Goal: Transaction & Acquisition: Download file/media

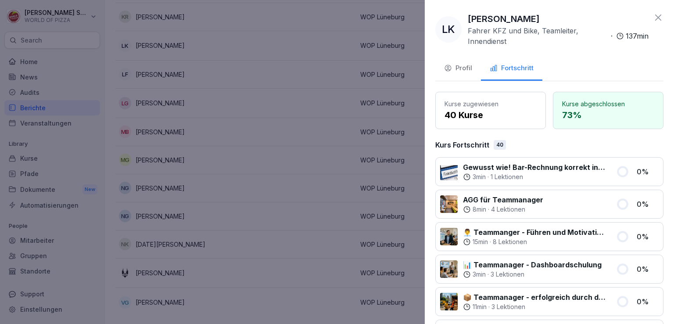
click at [653, 14] on icon at bounding box center [658, 17] width 11 height 11
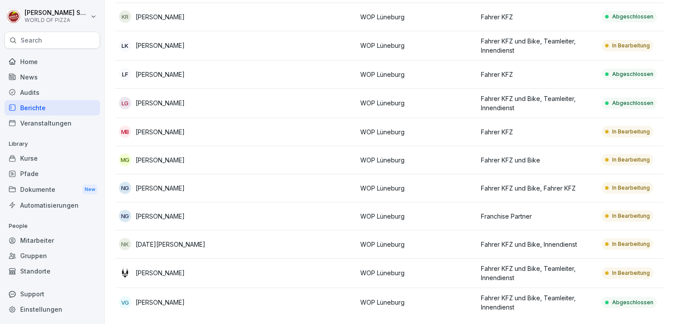
click at [39, 91] on div "Audits" at bounding box center [52, 92] width 96 height 15
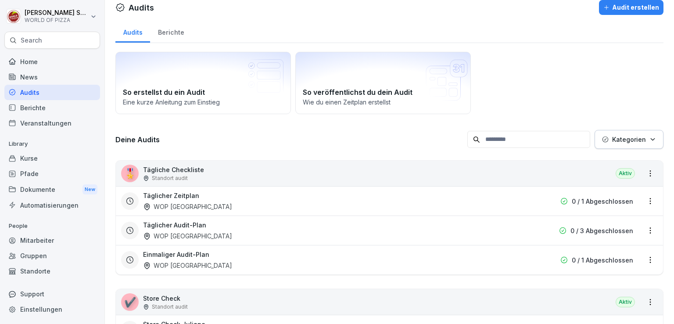
click at [169, 31] on div "Berichte" at bounding box center [171, 31] width 42 height 22
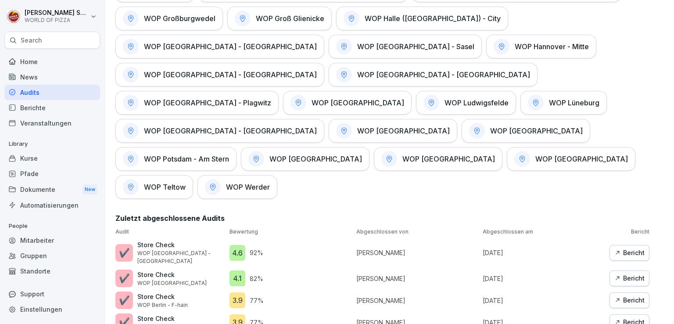
scroll to position [560, 0]
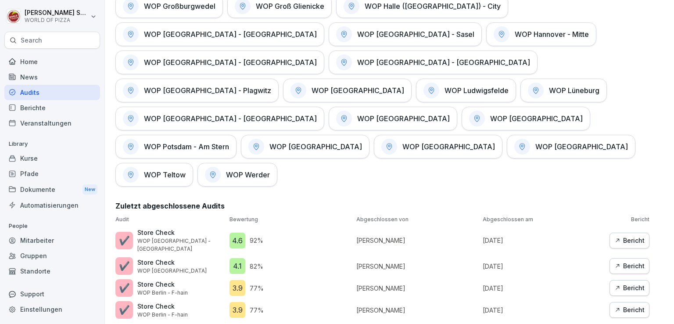
click at [549, 86] on h1 "WOP Lüneburg" at bounding box center [574, 90] width 50 height 9
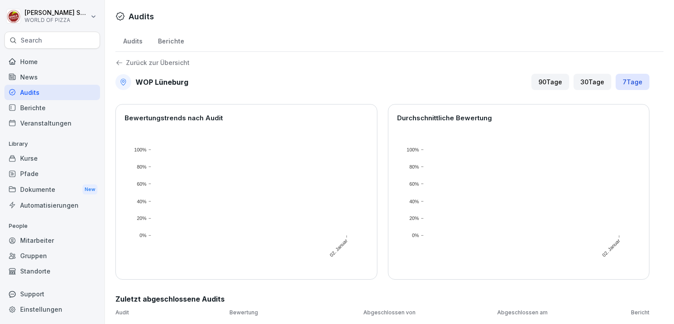
scroll to position [6, 0]
click at [127, 63] on p "Zurück zur Übersicht" at bounding box center [158, 63] width 64 height 0
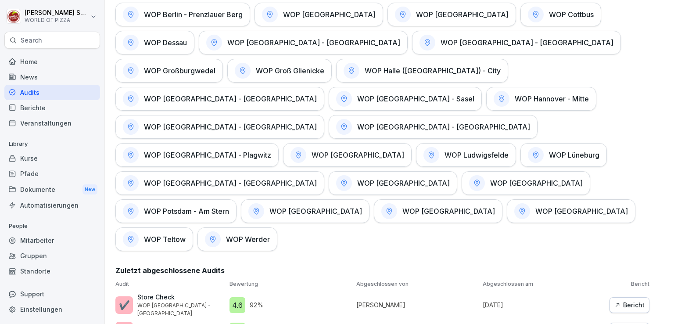
scroll to position [591, 0]
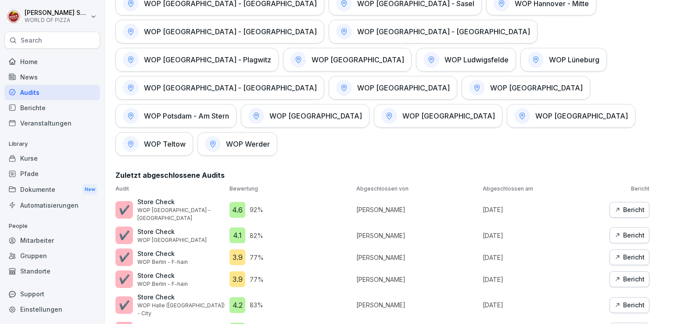
click at [628, 205] on div "Bericht" at bounding box center [630, 210] width 30 height 10
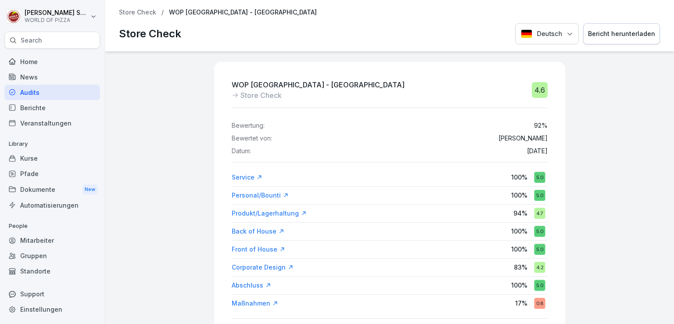
click at [127, 10] on p "Store Check" at bounding box center [137, 12] width 37 height 7
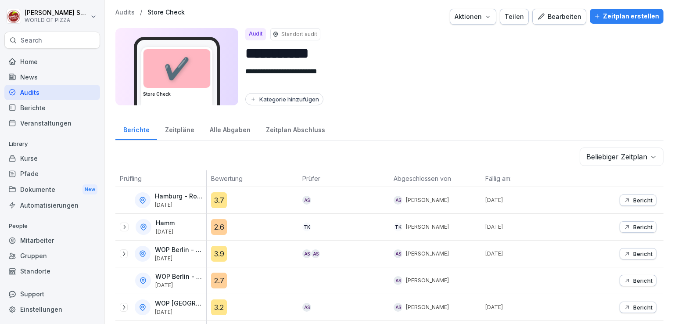
click at [131, 18] on div "Audits / Store Check Aktionen Teilen Bearbeiten Zeitplan erstellen" at bounding box center [389, 17] width 548 height 16
click at [128, 12] on p "Audits" at bounding box center [124, 12] width 19 height 7
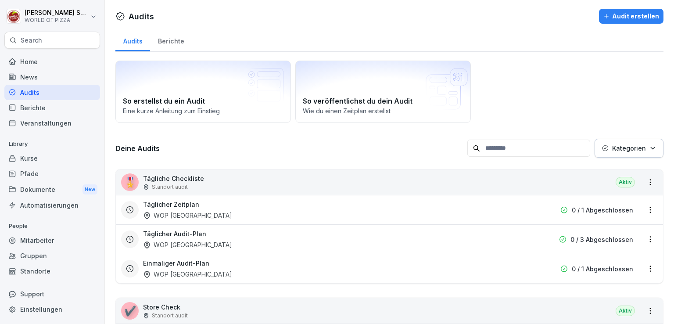
click at [164, 43] on div "Berichte" at bounding box center [171, 40] width 42 height 22
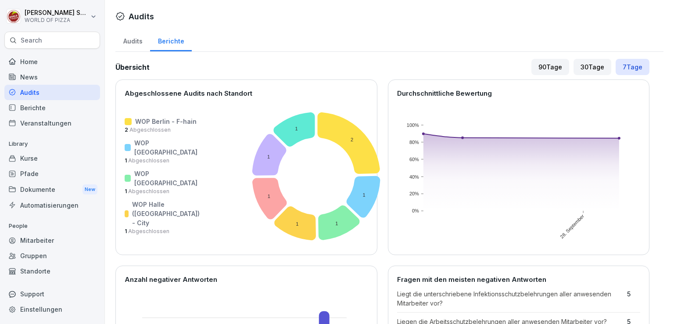
click at [129, 41] on div "Audits" at bounding box center [132, 40] width 35 height 22
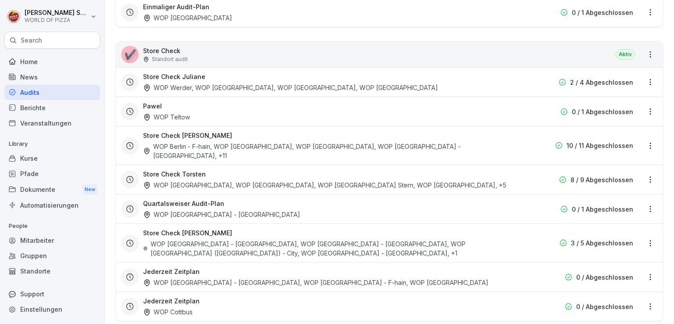
scroll to position [258, 0]
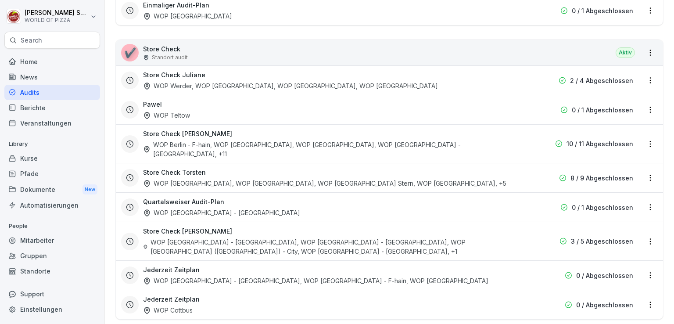
click at [643, 138] on html "[PERSON_NAME] WORLD OF PIZZA Search Home News Audits Berichte Veranstaltungen L…" at bounding box center [337, 162] width 674 height 324
click at [0, 0] on link "Berichte ansehen" at bounding box center [0, 0] width 0 height 0
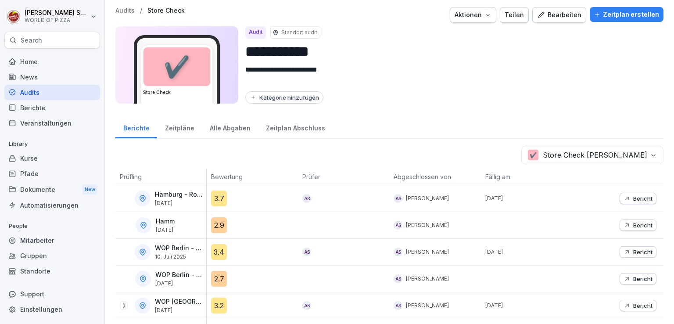
scroll to position [3, 0]
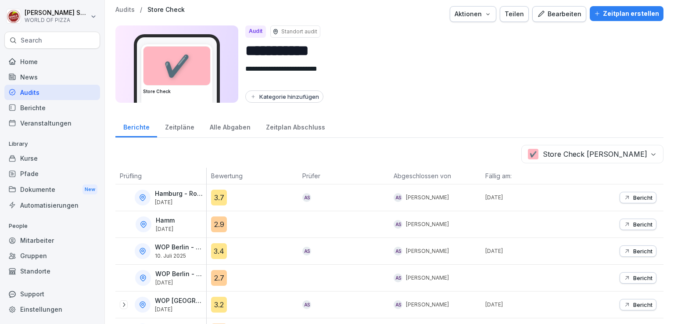
click at [231, 128] on div "Alle Abgaben" at bounding box center [230, 126] width 56 height 22
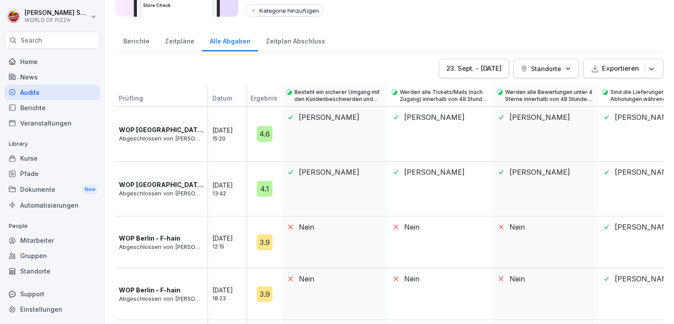
scroll to position [91, 0]
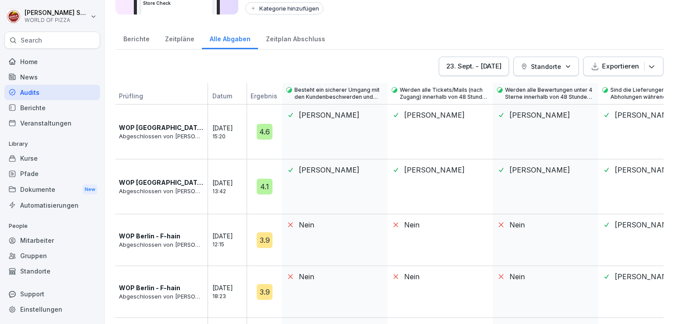
click at [536, 68] on p "Standorte" at bounding box center [546, 66] width 30 height 9
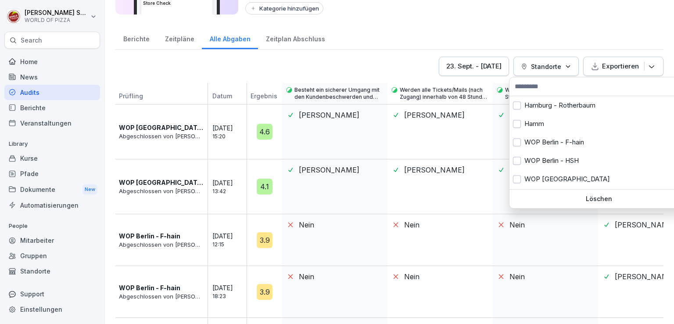
click at [544, 86] on input "text" at bounding box center [598, 86] width 173 height 13
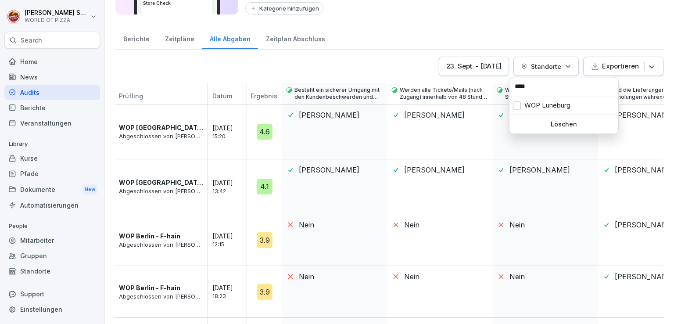
type input "****"
click at [541, 100] on div "WOP Lüneburg" at bounding box center [564, 105] width 109 height 18
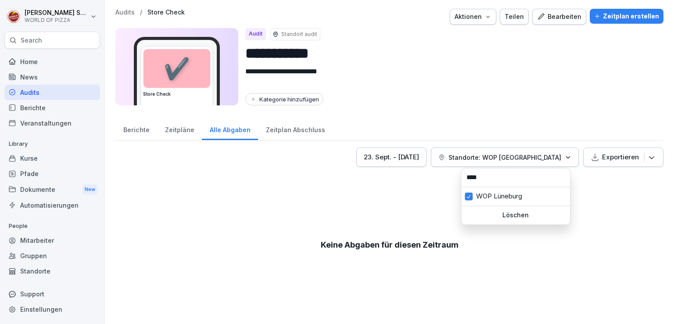
click at [419, 157] on div "[DATE] - [DATE]" at bounding box center [391, 157] width 55 height 10
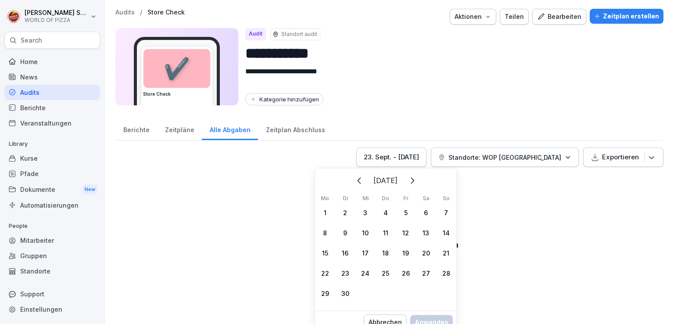
click at [354, 182] on icon "Zurück" at bounding box center [359, 180] width 11 height 11
click at [350, 182] on button "Zurück" at bounding box center [359, 180] width 19 height 19
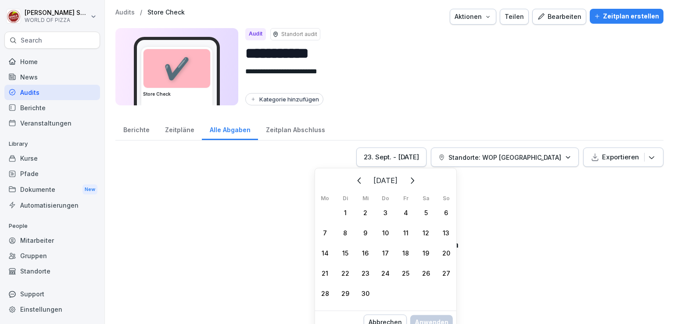
click at [350, 182] on button "Zurück" at bounding box center [359, 180] width 19 height 19
click at [334, 182] on icon "Zurück" at bounding box center [329, 180] width 11 height 11
click at [357, 182] on icon "Zurück" at bounding box center [359, 180] width 4 height 6
click at [354, 182] on icon "Zurück" at bounding box center [359, 180] width 11 height 11
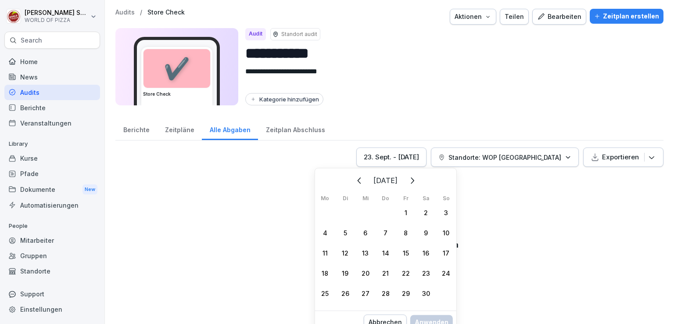
click at [417, 180] on icon "Weiter" at bounding box center [411, 180] width 11 height 11
click at [363, 210] on div "1" at bounding box center [366, 212] width 20 height 20
click at [417, 181] on icon "Weiter" at bounding box center [411, 180] width 11 height 11
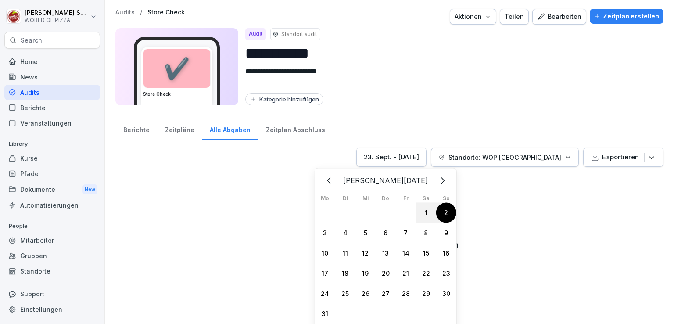
click at [437, 181] on icon "Weiter" at bounding box center [442, 180] width 11 height 11
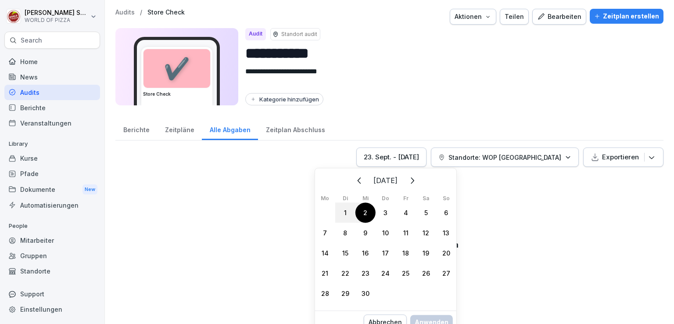
click at [417, 181] on icon "Weiter" at bounding box center [411, 180] width 11 height 11
click at [421, 181] on button "Weiter" at bounding box center [411, 180] width 19 height 19
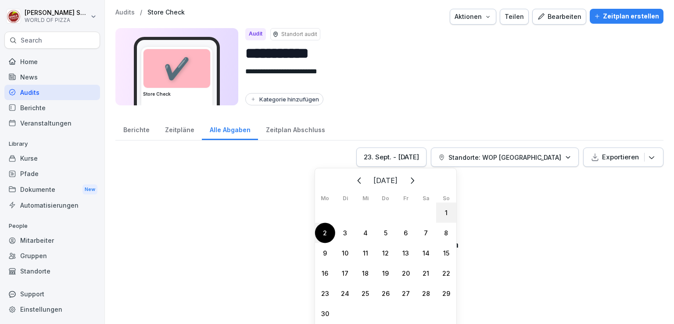
click at [417, 181] on icon "Weiter" at bounding box center [411, 180] width 11 height 11
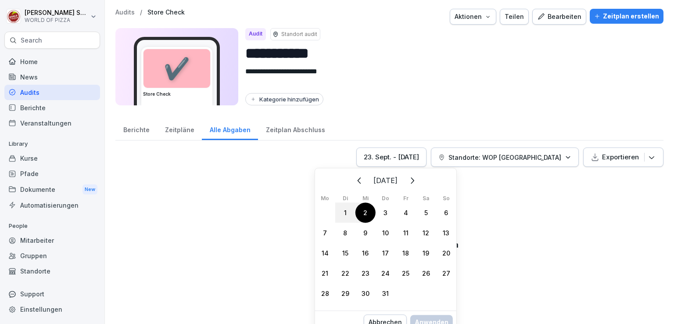
click at [421, 181] on button "Weiter" at bounding box center [411, 180] width 19 height 19
click at [417, 181] on icon "Weiter" at bounding box center [411, 180] width 11 height 11
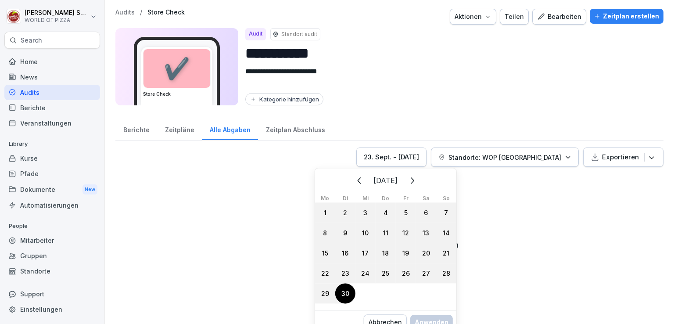
click at [347, 288] on div "30" at bounding box center [345, 293] width 20 height 20
click at [429, 322] on div "[DATE] Mo Di Mi Do Fr Sa So 1 2 3 4 5 6 7 8 9 10 11 12 13 14 15 16 17 18 19 20 …" at bounding box center [386, 255] width 142 height 175
click at [304, 129] on div "Zeitplan Abschluss" at bounding box center [295, 129] width 75 height 22
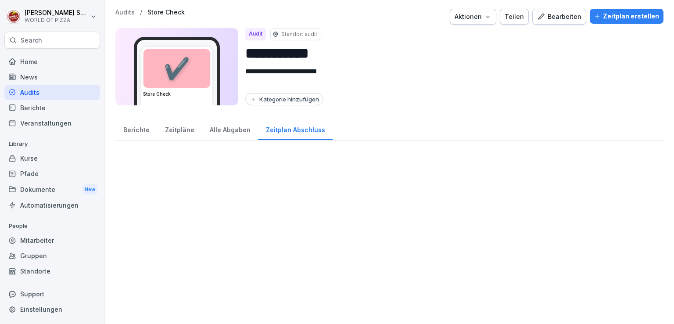
click at [216, 137] on div "Alle Abgaben" at bounding box center [230, 129] width 56 height 22
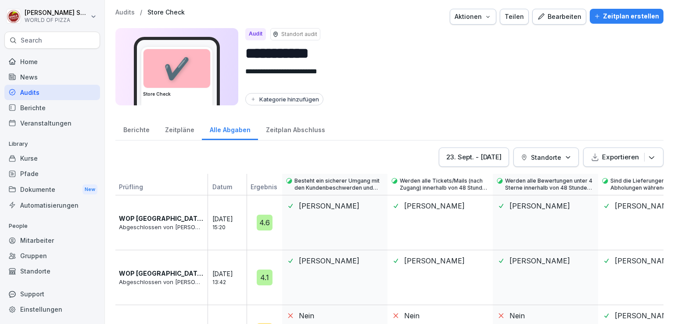
click at [459, 156] on div "[DATE] - [DATE]" at bounding box center [473, 157] width 55 height 10
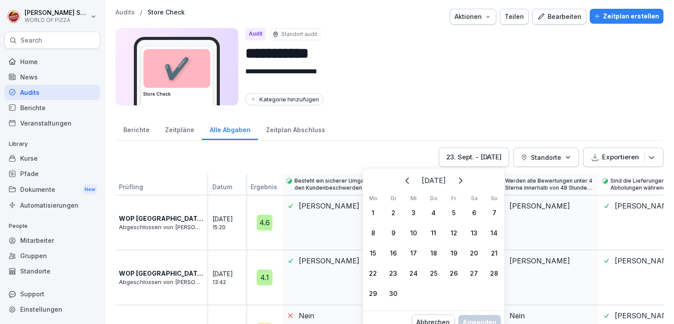
click at [398, 187] on button "Zurück" at bounding box center [407, 180] width 19 height 19
click at [392, 187] on div "[DATE] Mo Di Mi Do Fr Sa So 30 1 2 3 4 5 6 7 8 9 10 11 12 13 14 15 16 17 18 19 …" at bounding box center [433, 237] width 141 height 133
click at [403, 182] on icon "Zurück" at bounding box center [408, 180] width 11 height 11
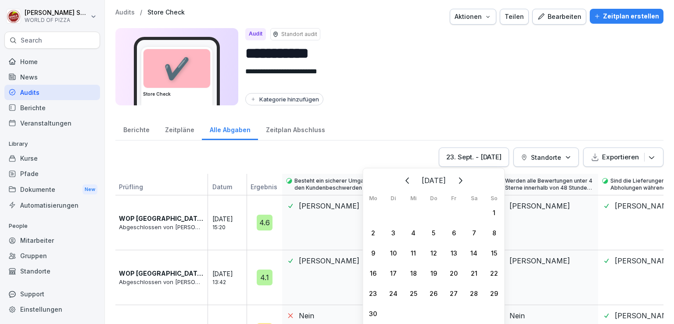
click at [406, 182] on icon "Zurück" at bounding box center [408, 180] width 4 height 6
click at [403, 182] on icon "Zurück" at bounding box center [408, 180] width 11 height 11
click at [406, 182] on icon "Zurück" at bounding box center [408, 180] width 4 height 6
click at [383, 182] on icon "Zurück" at bounding box center [377, 180] width 11 height 11
click at [403, 182] on icon "Zurück" at bounding box center [408, 180] width 11 height 11
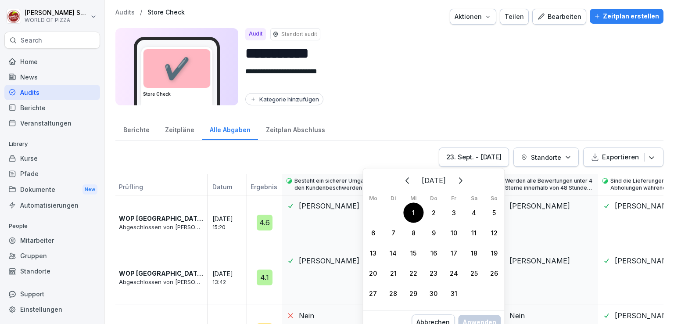
click at [417, 218] on div "1" at bounding box center [413, 212] width 20 height 20
click at [470, 180] on button "Weiter" at bounding box center [459, 180] width 19 height 19
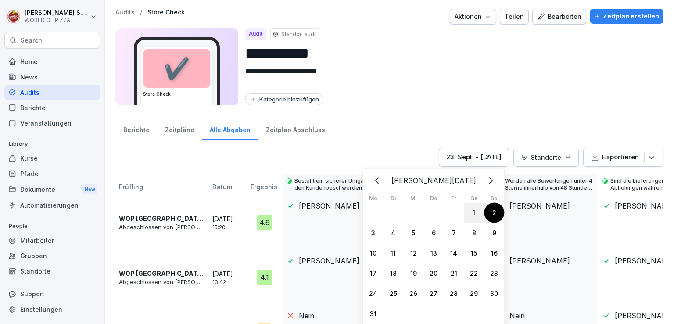
click at [476, 180] on div "[PERSON_NAME][DATE] Mo Di Mi Do Fr Sa So 24 25 26 27 28 1 2 3 4 5 6 7 8 9 10 11…" at bounding box center [433, 247] width 141 height 153
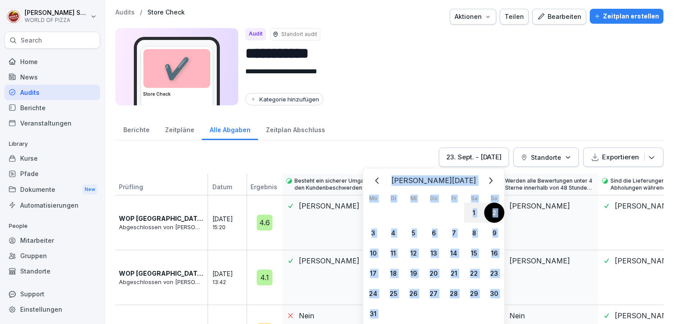
click at [476, 180] on div "[PERSON_NAME][DATE] Mo Di Mi Do Fr Sa So 24 25 26 27 28 1 2 3 4 5 6 7 8 9 10 11…" at bounding box center [433, 247] width 141 height 153
click at [478, 174] on div "[PERSON_NAME][DATE] Mo Di Mi Do Fr Sa So 24 25 26 27 28 1 2 3 4 5 6 7 8 9 10 11…" at bounding box center [433, 247] width 141 height 153
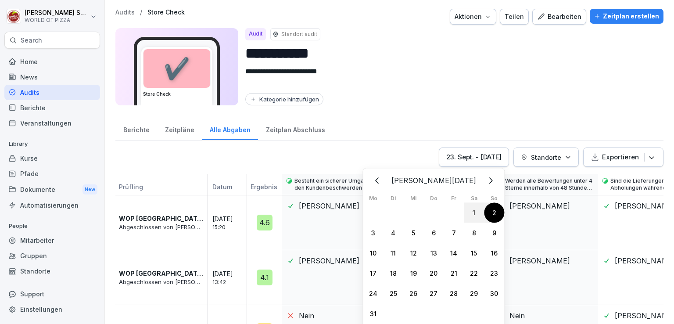
click at [489, 180] on icon "Weiter" at bounding box center [491, 180] width 4 height 6
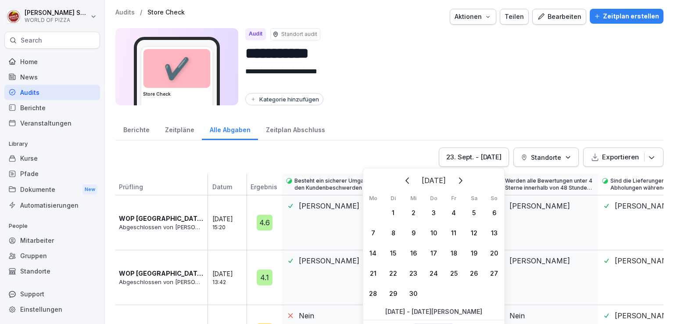
click at [463, 180] on icon "Weiter" at bounding box center [461, 180] width 4 height 6
click at [465, 180] on icon "Weiter" at bounding box center [460, 180] width 11 height 11
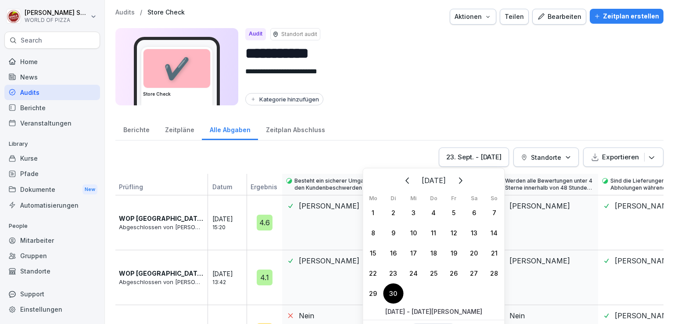
click at [395, 298] on div "30" at bounding box center [393, 293] width 20 height 20
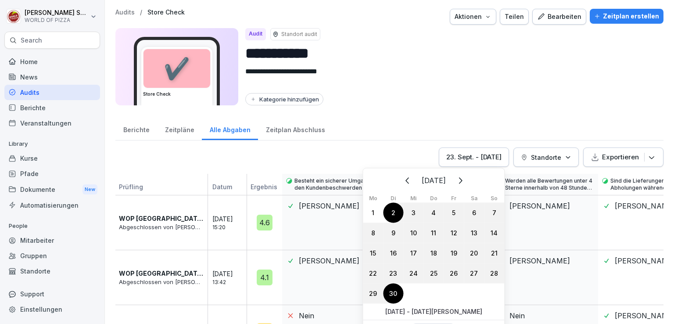
click at [398, 171] on button "Zurück" at bounding box center [407, 180] width 19 height 19
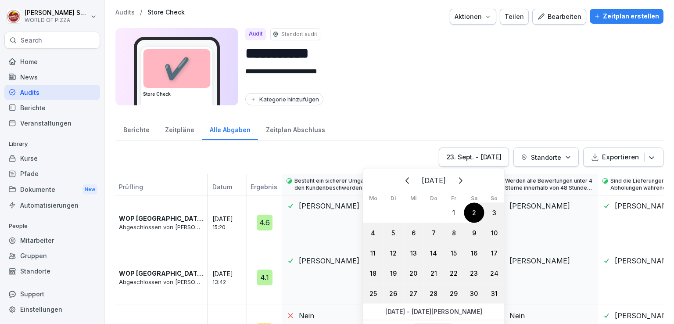
click at [398, 171] on button "Zurück" at bounding box center [407, 180] width 19 height 19
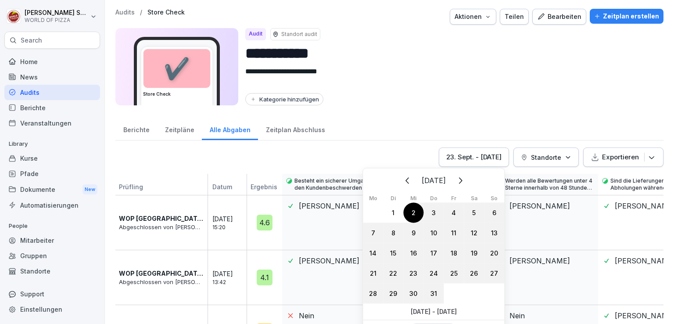
click at [392, 171] on div "[DATE] Mo Di Mi Do Fr Sa So 30 1 2 3 4 5 6 7 8 9 10 11 12 13 14 15 16 17 18 19 …" at bounding box center [433, 237] width 141 height 133
click at [403, 179] on icon "Zurück" at bounding box center [408, 180] width 11 height 11
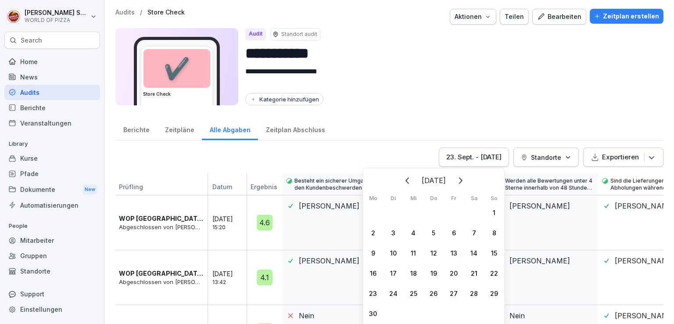
click at [403, 179] on icon "Zurück" at bounding box center [408, 180] width 11 height 11
click at [406, 179] on icon "Zurück" at bounding box center [408, 180] width 4 height 6
click at [403, 179] on icon "Zurück" at bounding box center [408, 180] width 11 height 11
click at [383, 179] on icon "Zurück" at bounding box center [377, 180] width 11 height 11
click at [403, 179] on button "Zurück" at bounding box center [407, 180] width 19 height 19
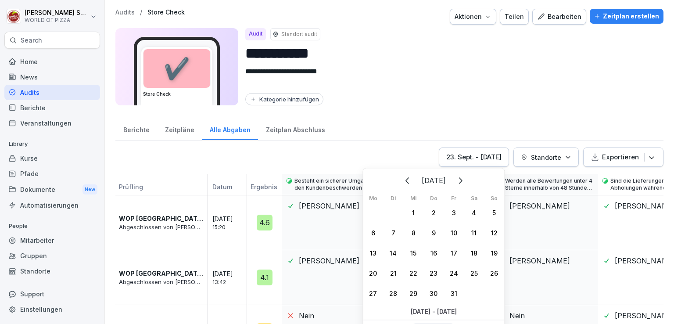
click at [414, 211] on div "1" at bounding box center [413, 212] width 20 height 20
click at [463, 180] on icon "Weiter" at bounding box center [461, 180] width 4 height 6
click at [465, 182] on icon "Weiter" at bounding box center [460, 180] width 11 height 11
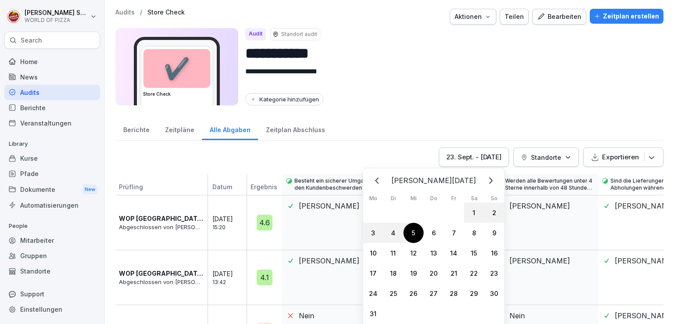
click at [485, 182] on icon "Weiter" at bounding box center [490, 180] width 11 height 11
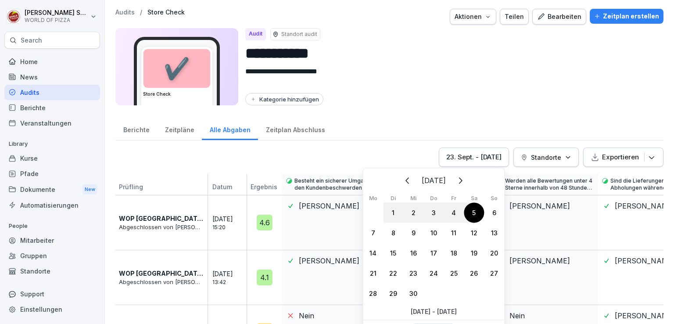
click at [465, 182] on icon "Weiter" at bounding box center [460, 180] width 11 height 11
click at [469, 182] on button "Weiter" at bounding box center [459, 180] width 19 height 19
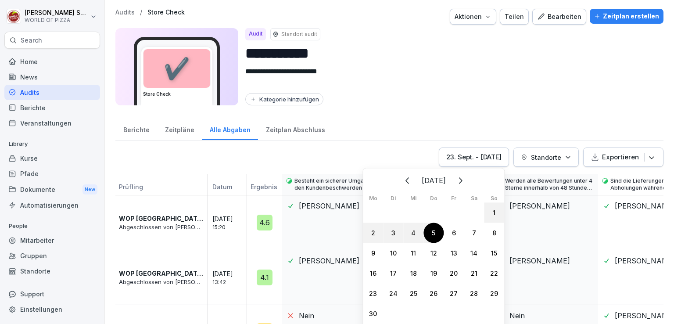
click at [465, 182] on icon "Weiter" at bounding box center [460, 180] width 11 height 11
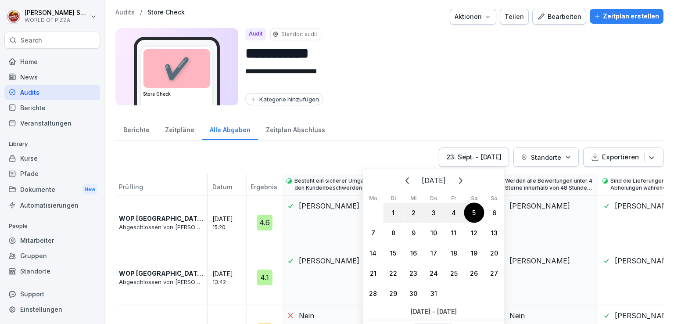
click at [469, 182] on button "Weiter" at bounding box center [459, 180] width 19 height 19
click at [465, 182] on icon "Weiter" at bounding box center [460, 180] width 11 height 11
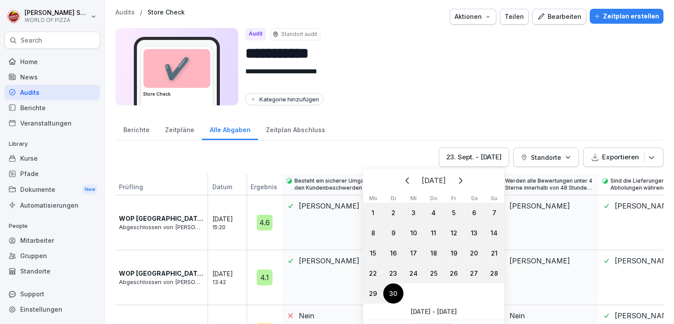
click at [394, 290] on div "30" at bounding box center [393, 293] width 20 height 20
click at [472, 322] on div "[DATE] Mo Di Mi Do Fr Sa So 1 2 3 4 5 6 7 8 9 10 11 12 13 14 15 16 17 18 19 20 …" at bounding box center [434, 255] width 142 height 175
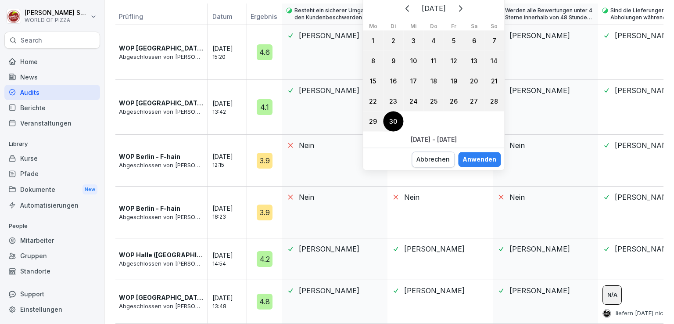
scroll to position [172, 0]
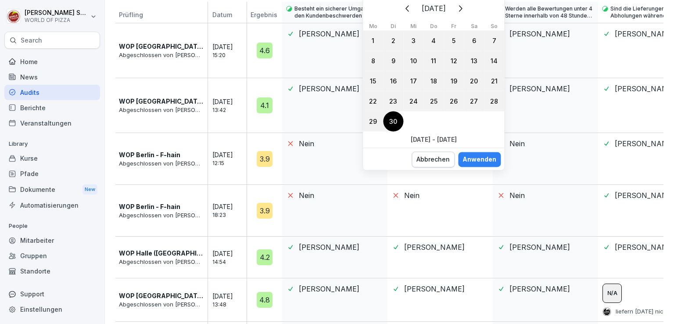
click at [475, 161] on div "Anwenden" at bounding box center [480, 160] width 34 height 10
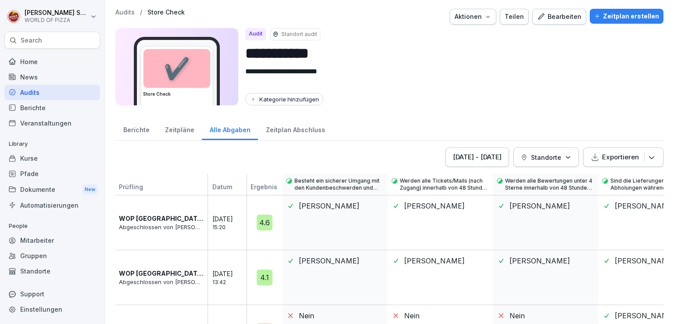
click at [525, 147] on button "Standorte" at bounding box center [546, 156] width 65 height 19
click at [526, 149] on button "Standorte" at bounding box center [546, 156] width 65 height 19
click at [554, 155] on p "Standorte" at bounding box center [546, 157] width 30 height 9
click at [565, 155] on icon "button" at bounding box center [568, 157] width 7 height 7
click at [540, 153] on p "Standorte" at bounding box center [546, 157] width 30 height 9
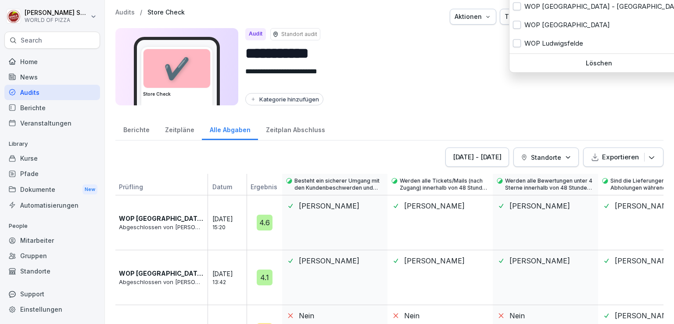
type input "**"
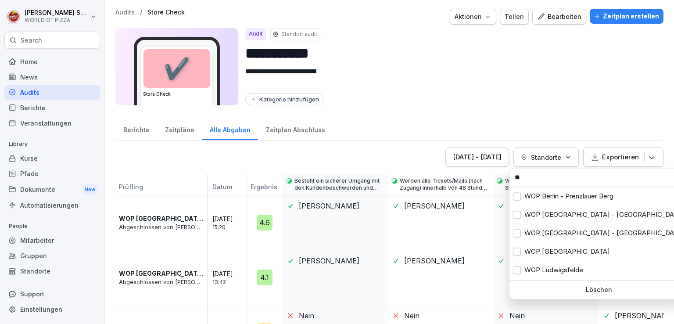
click at [537, 179] on input "**" at bounding box center [598, 177] width 173 height 13
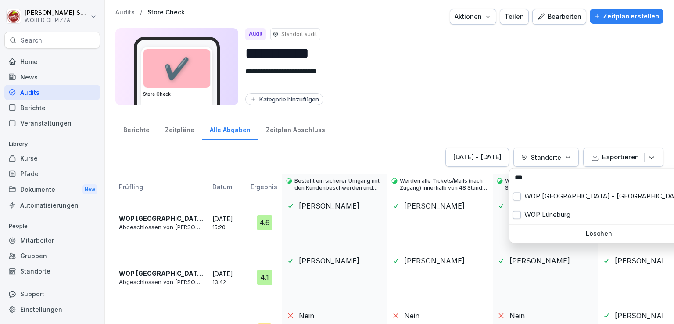
type input "***"
click at [537, 216] on div "WOP Lüneburg" at bounding box center [599, 214] width 179 height 18
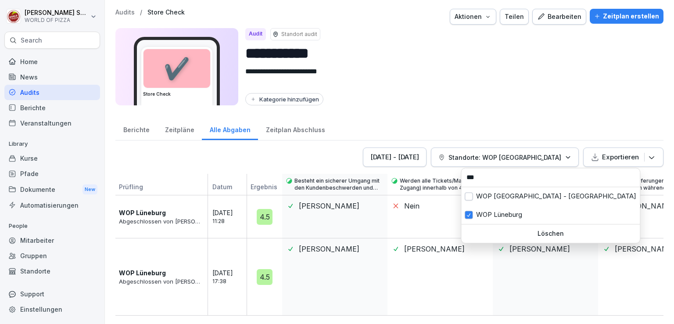
click at [130, 216] on html "**********" at bounding box center [337, 162] width 674 height 324
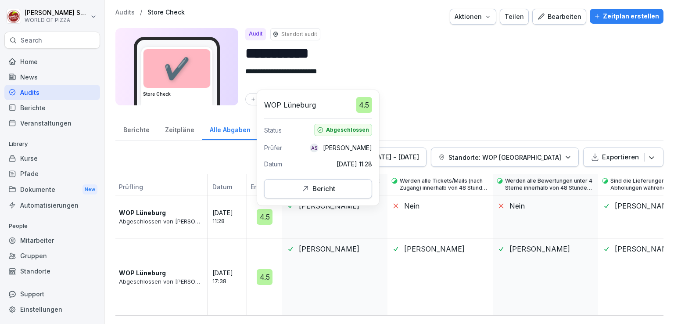
click at [297, 190] on div "Bericht" at bounding box center [318, 189] width 93 height 10
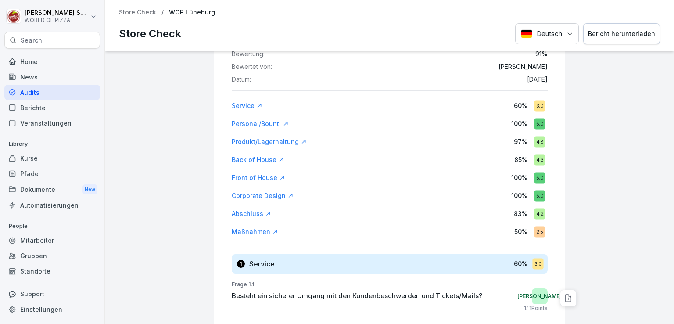
click at [249, 227] on div "Maßnahmen" at bounding box center [255, 231] width 47 height 9
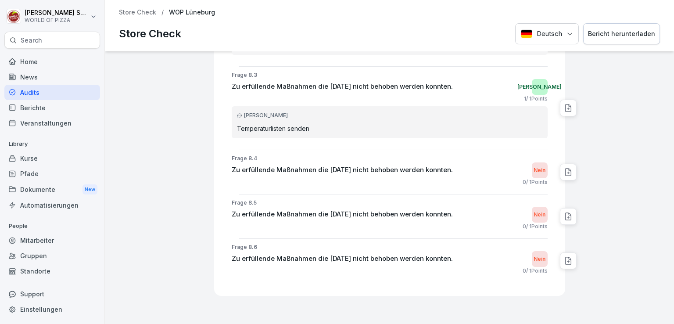
scroll to position [5801, 0]
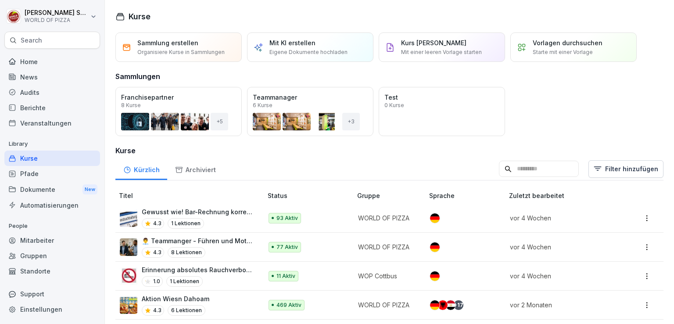
click at [40, 187] on div "Dokumente New" at bounding box center [52, 189] width 96 height 16
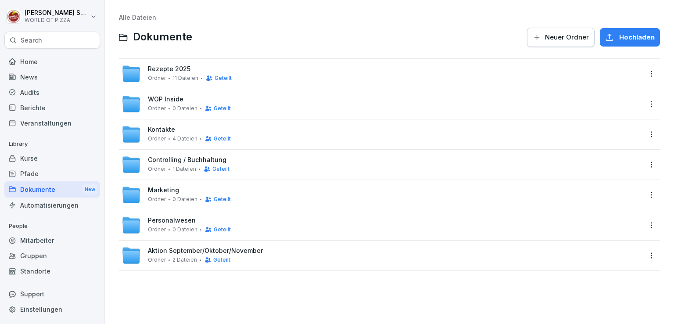
click at [176, 104] on div "WOP Inside Ordner 0 Dateien Geteilt" at bounding box center [189, 104] width 83 height 16
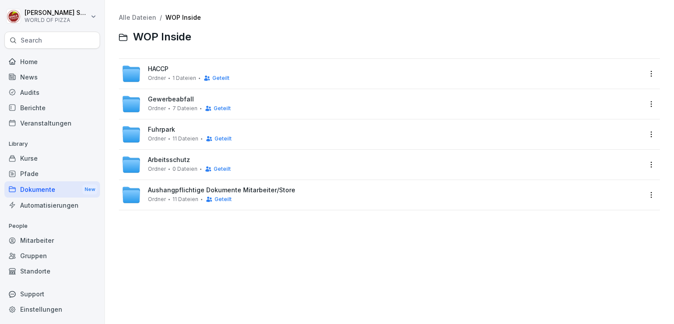
click at [171, 162] on span "Arbeitsschutz" at bounding box center [169, 159] width 42 height 7
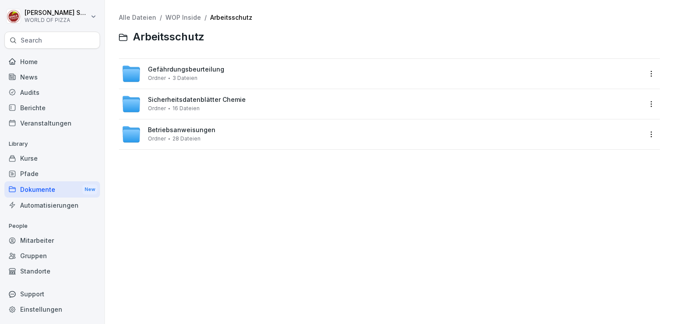
click at [177, 19] on link "WOP Inside" at bounding box center [183, 17] width 36 height 7
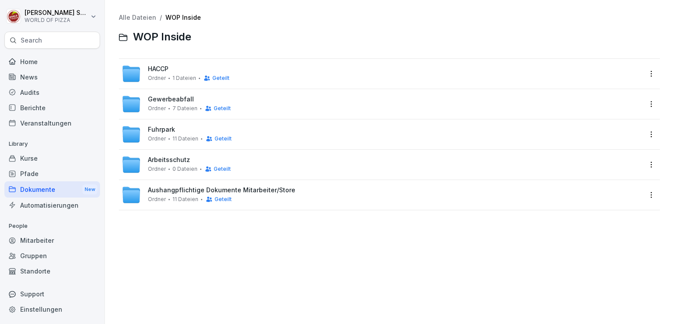
click at [161, 65] on div "HACCP Ordner 1 Dateien Geteilt" at bounding box center [382, 73] width 520 height 19
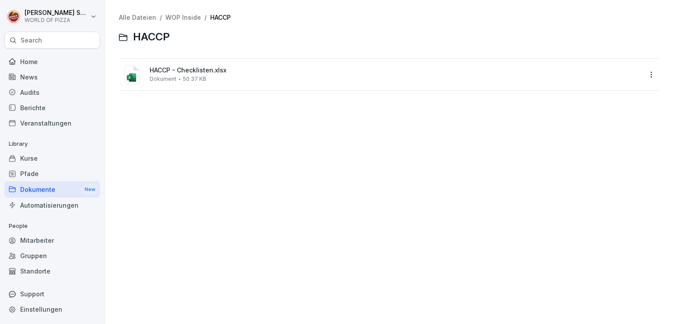
click at [168, 76] on span "Dokument" at bounding box center [163, 79] width 27 height 6
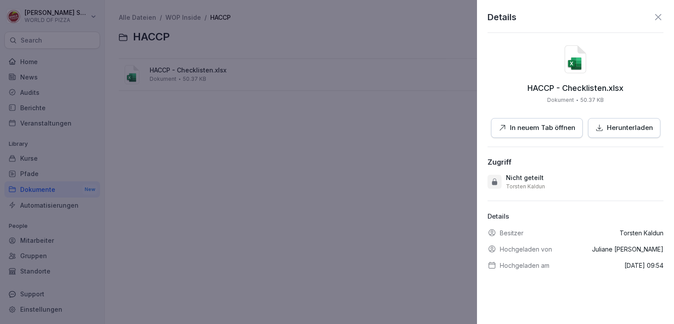
click at [655, 18] on icon at bounding box center [658, 17] width 6 height 6
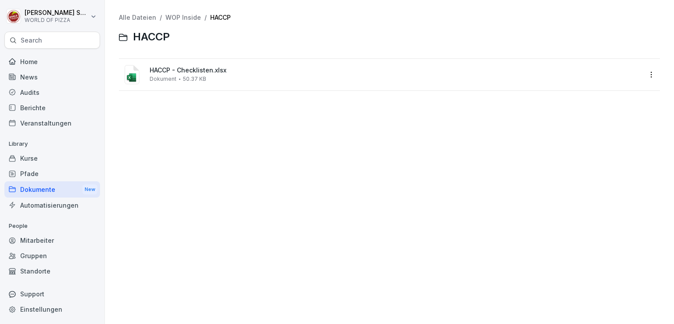
click at [173, 16] on link "WOP Inside" at bounding box center [183, 17] width 36 height 7
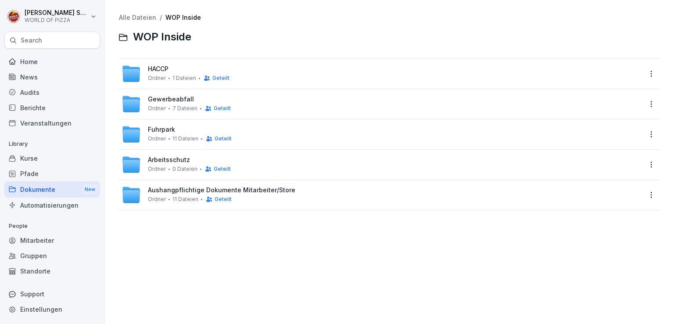
click at [174, 190] on span "Aushangpflichtige Dokumente Mitarbeiter/Store" at bounding box center [221, 190] width 147 height 7
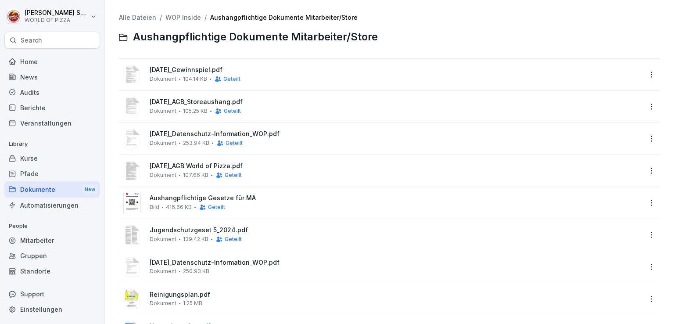
click at [199, 108] on span "105.25 KB" at bounding box center [195, 111] width 25 height 6
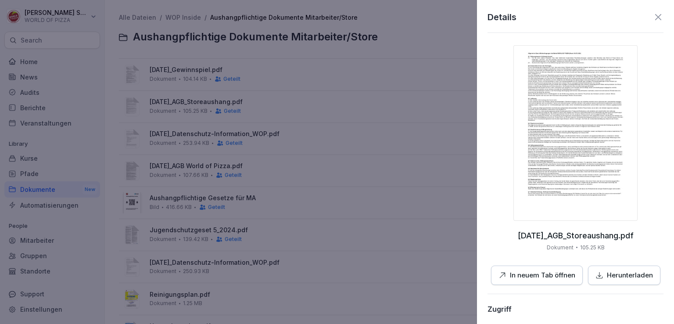
click at [610, 277] on p "Herunterladen" at bounding box center [630, 275] width 46 height 10
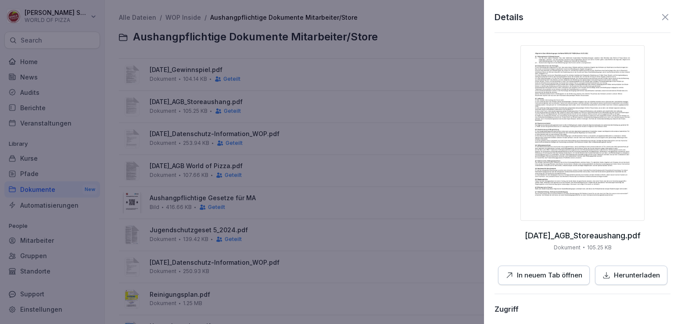
click at [227, 166] on div at bounding box center [337, 162] width 674 height 324
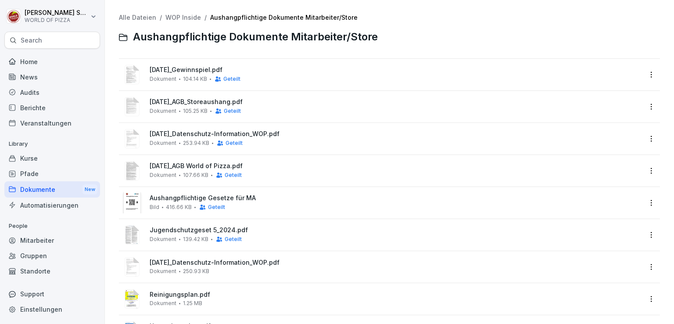
click at [227, 166] on span "2025-07-19_AGB World of Pizza.pdf" at bounding box center [396, 165] width 492 height 7
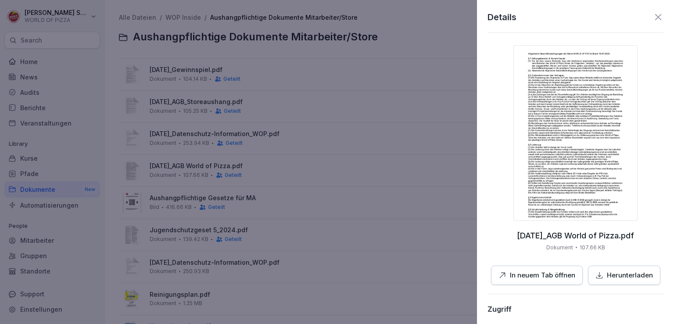
click at [350, 193] on div at bounding box center [337, 162] width 674 height 324
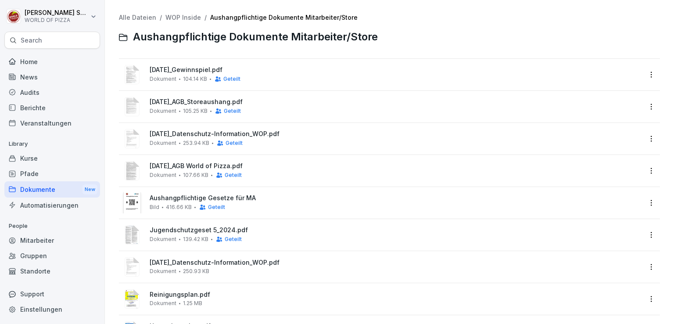
click at [212, 225] on div "Jugendschutzgeset 5_2024.pdf Dokument 139.42 KB Geteilt" at bounding box center [382, 234] width 520 height 21
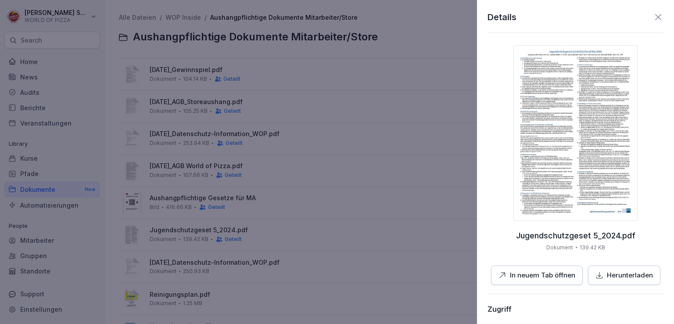
click at [614, 274] on p "Herunterladen" at bounding box center [630, 275] width 46 height 10
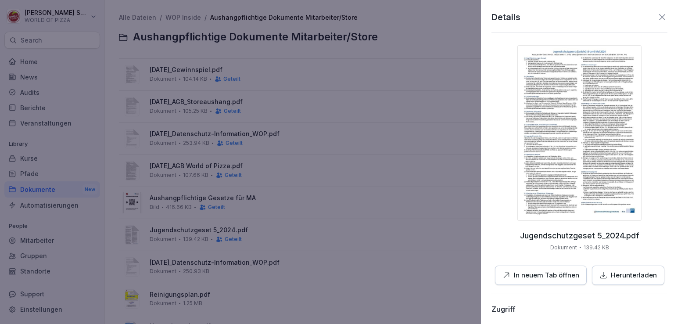
click at [421, 233] on div at bounding box center [337, 162] width 674 height 324
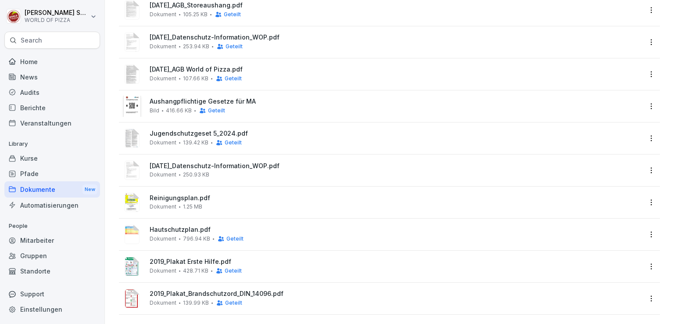
scroll to position [108, 0]
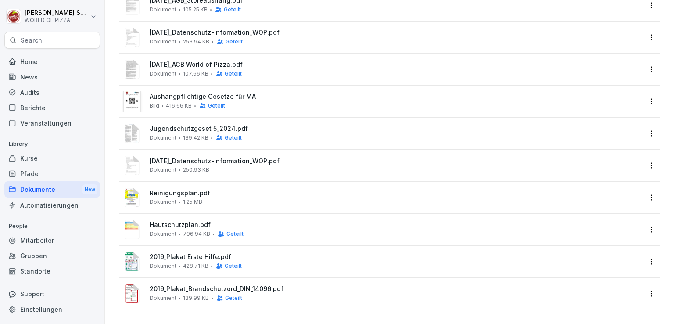
click at [348, 223] on div "Hautschutzplan.pdf Dokument 796.94 KB Geteilt" at bounding box center [396, 229] width 492 height 16
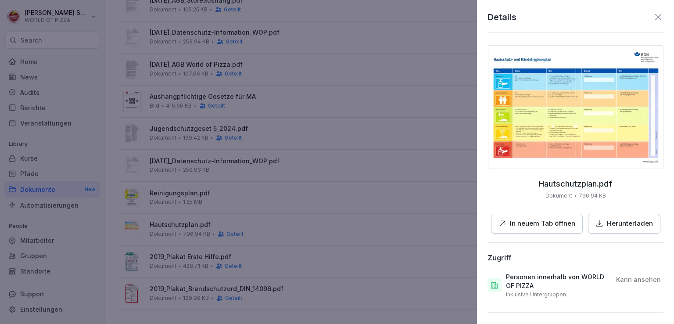
click at [601, 219] on div "Herunterladen" at bounding box center [625, 224] width 58 height 10
